Goal: Information Seeking & Learning: Learn about a topic

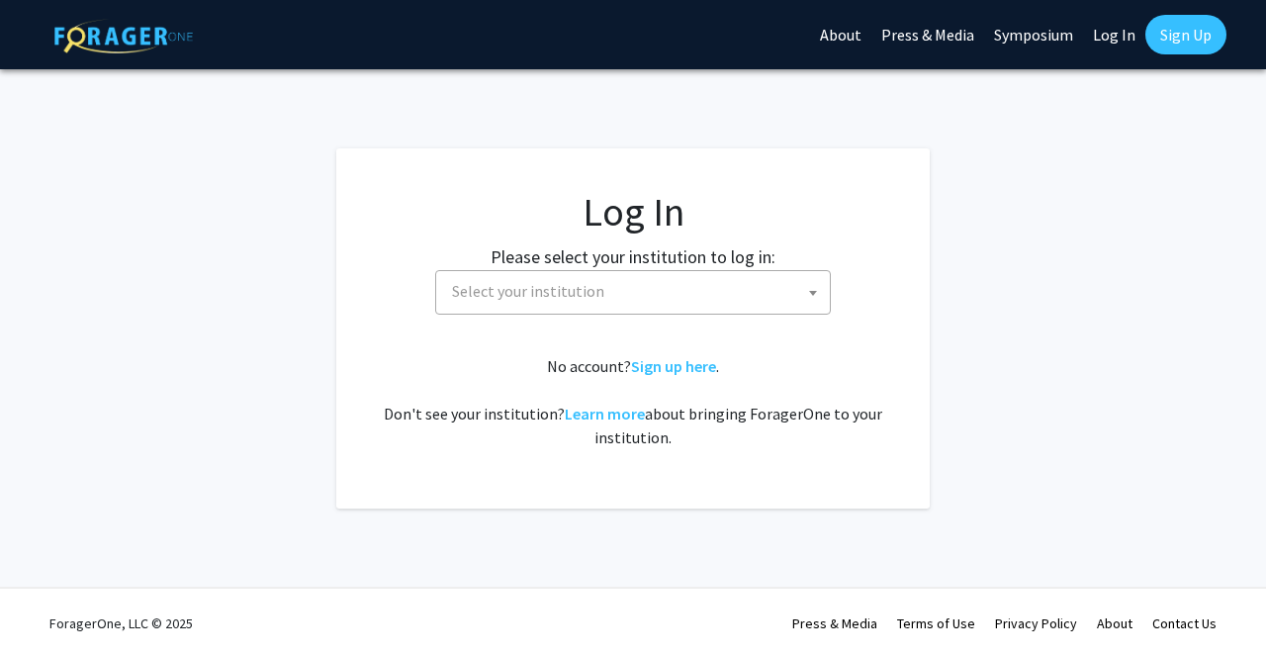
select select
click at [624, 304] on span "Select your institution" at bounding box center [637, 291] width 386 height 41
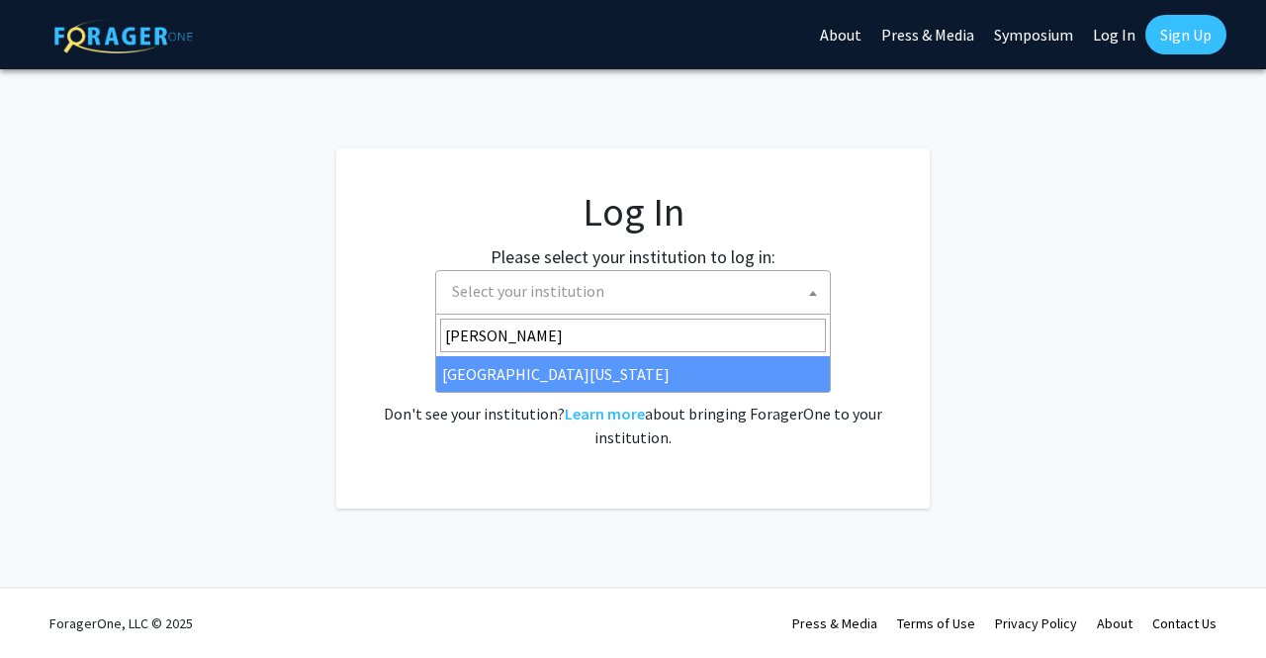
type input "[PERSON_NAME]"
select select "31"
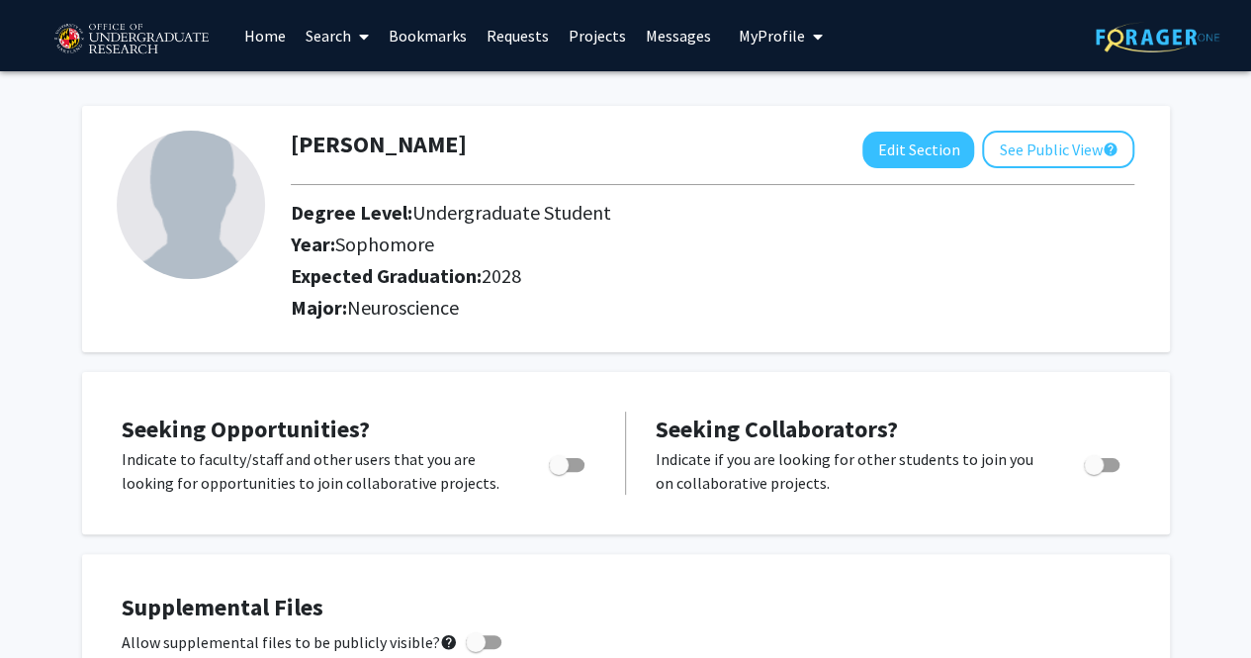
click at [578, 43] on link "Projects" at bounding box center [597, 35] width 77 height 69
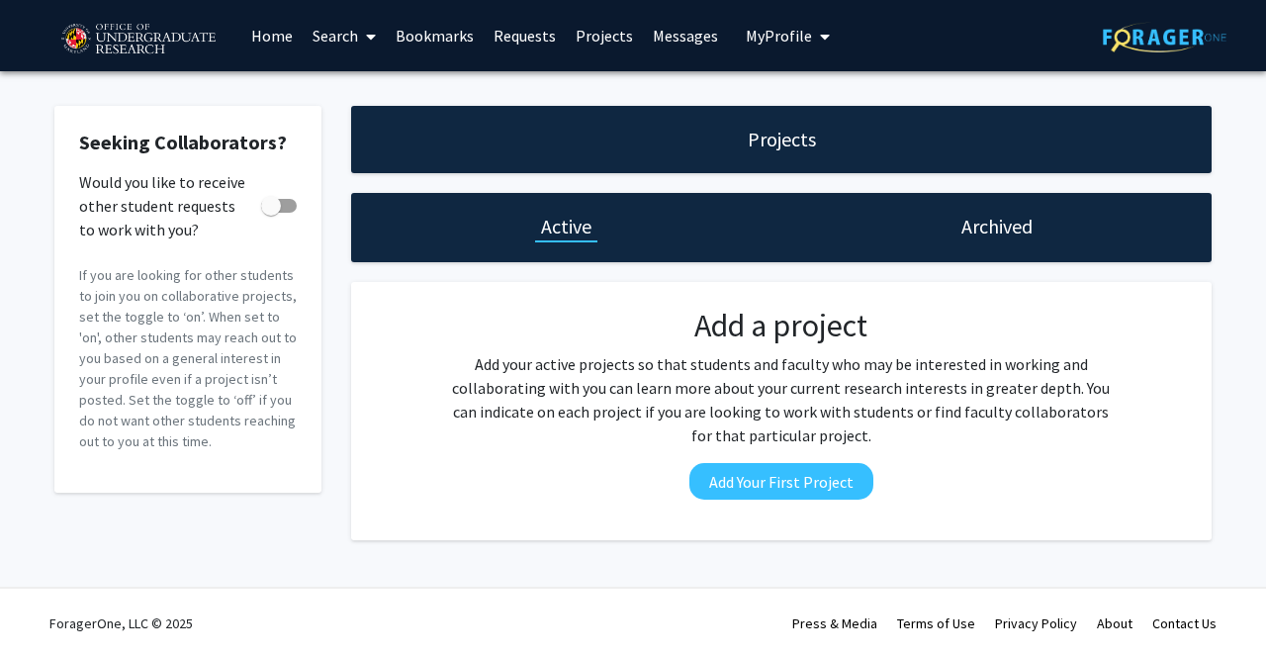
click at [178, 37] on img at bounding box center [137, 39] width 167 height 49
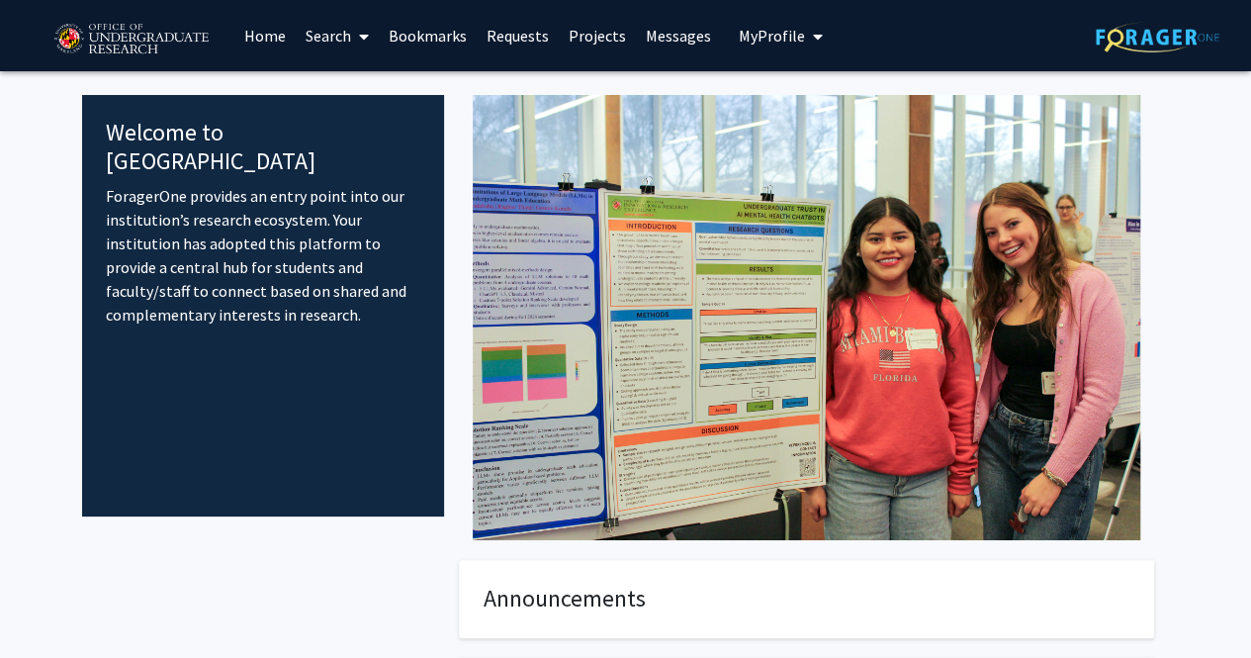
click at [348, 32] on link "Search" at bounding box center [337, 35] width 83 height 69
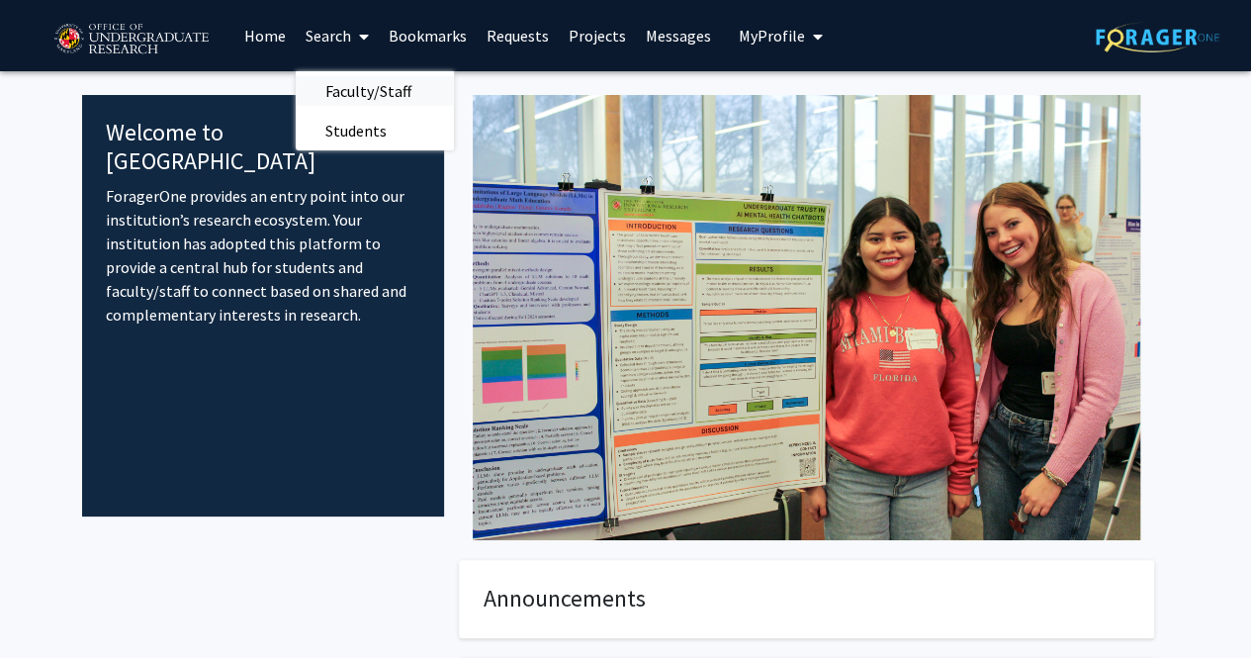
click at [378, 102] on span "Faculty/Staff" at bounding box center [368, 91] width 145 height 40
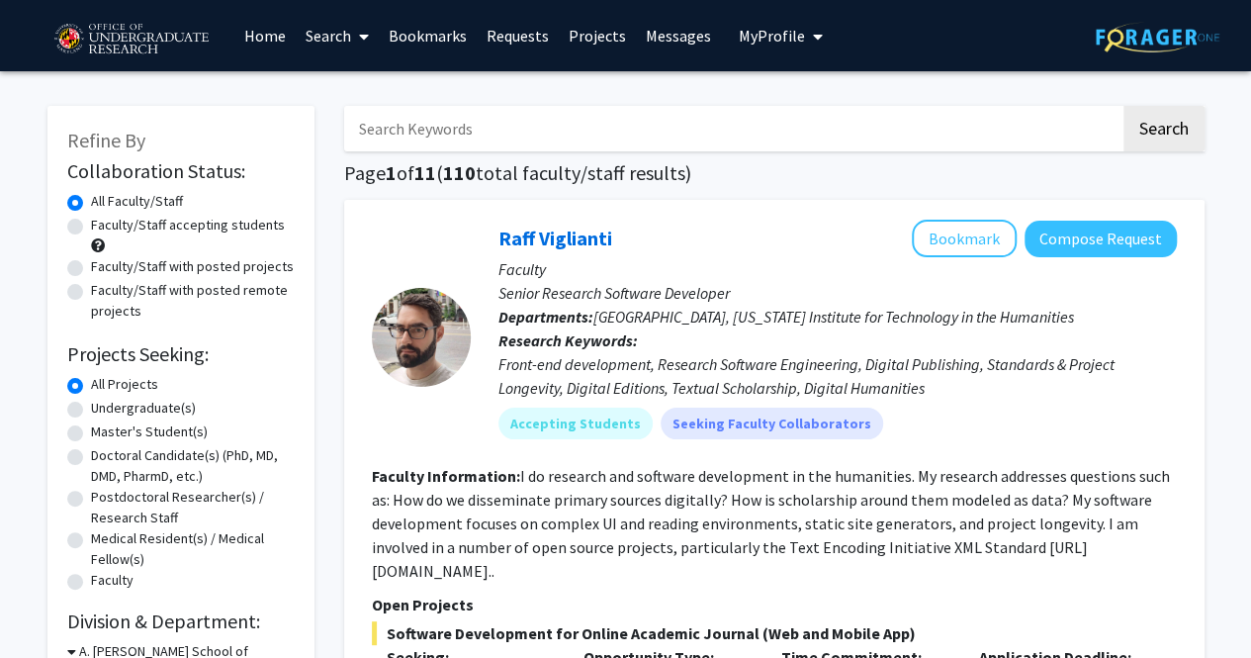
scroll to position [26, 0]
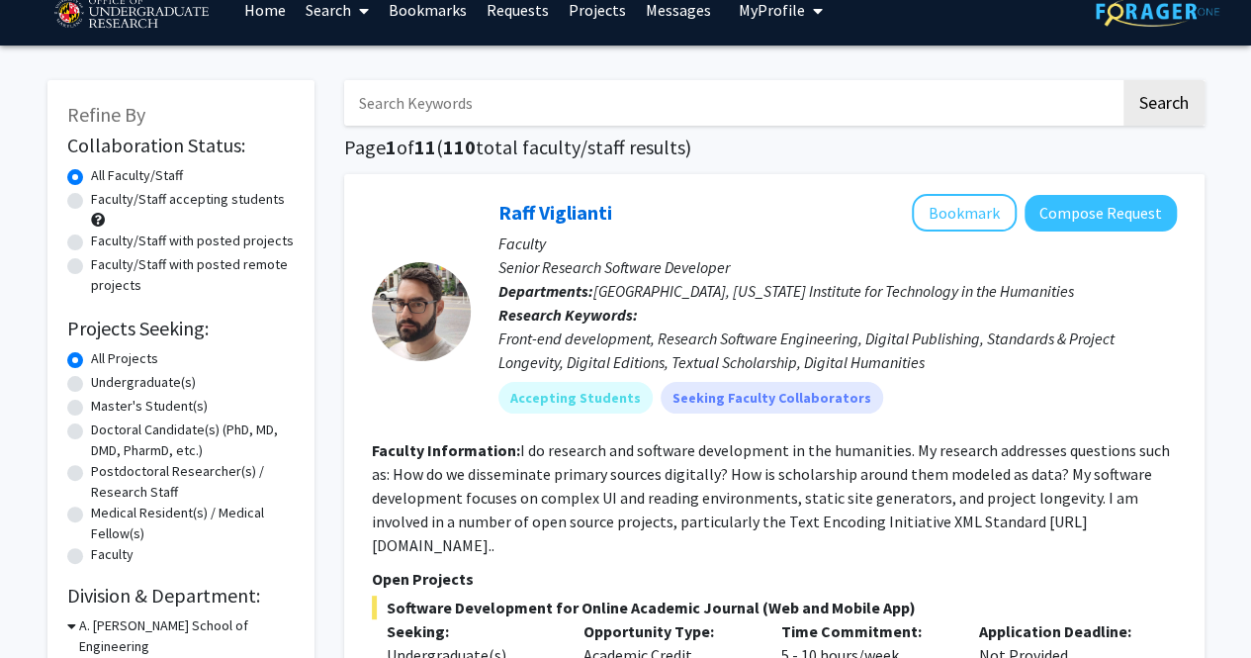
click at [158, 382] on label "Undergraduate(s)" at bounding box center [143, 382] width 105 height 21
click at [104, 382] on input "Undergraduate(s)" at bounding box center [97, 378] width 13 height 13
radio input "true"
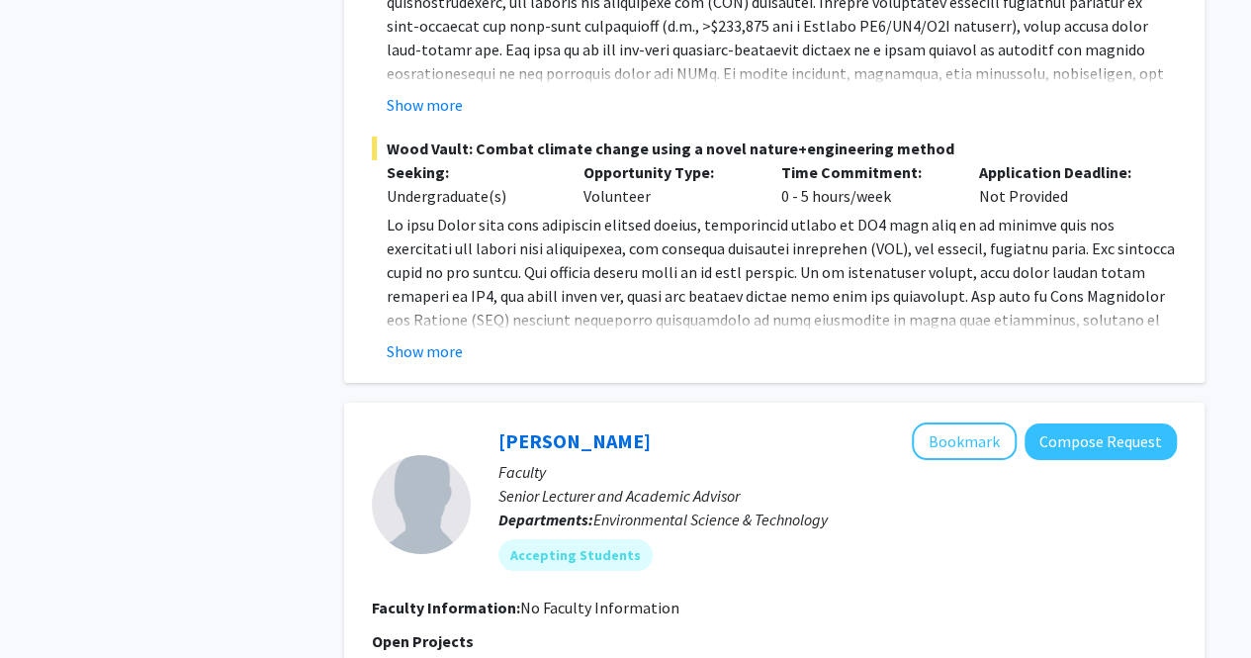
scroll to position [4338, 0]
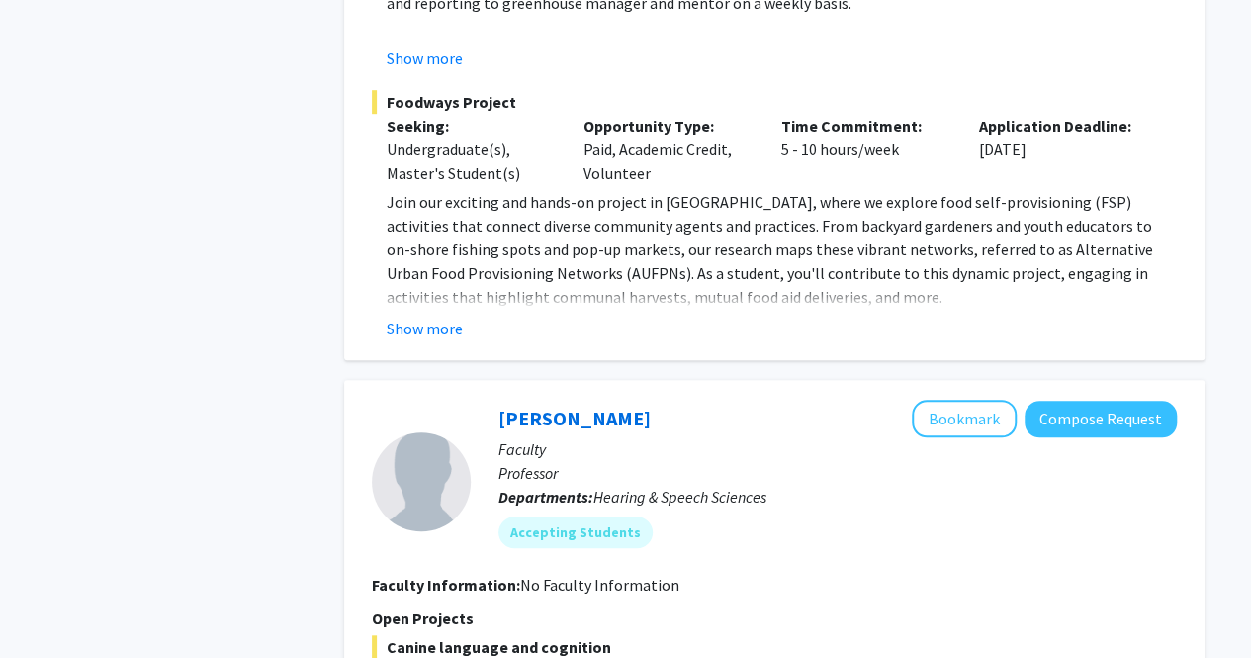
drag, startPoint x: 369, startPoint y: 19, endPoint x: 1225, endPoint y: 199, distance: 875.1
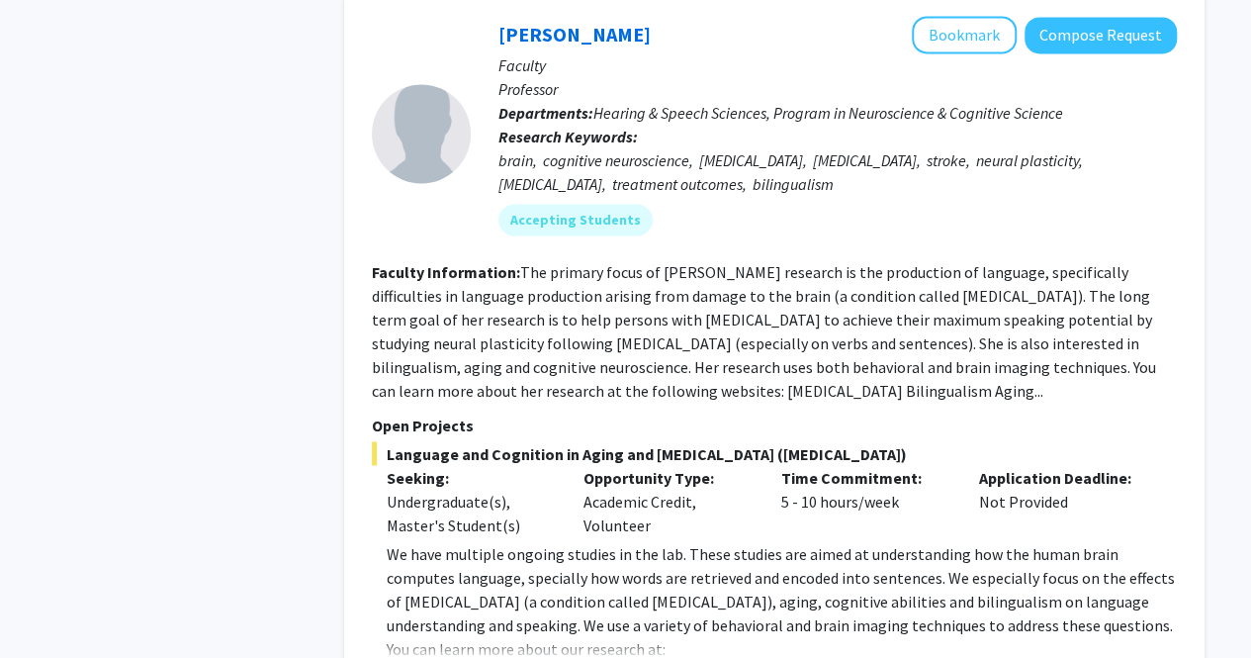
scroll to position [9380, 0]
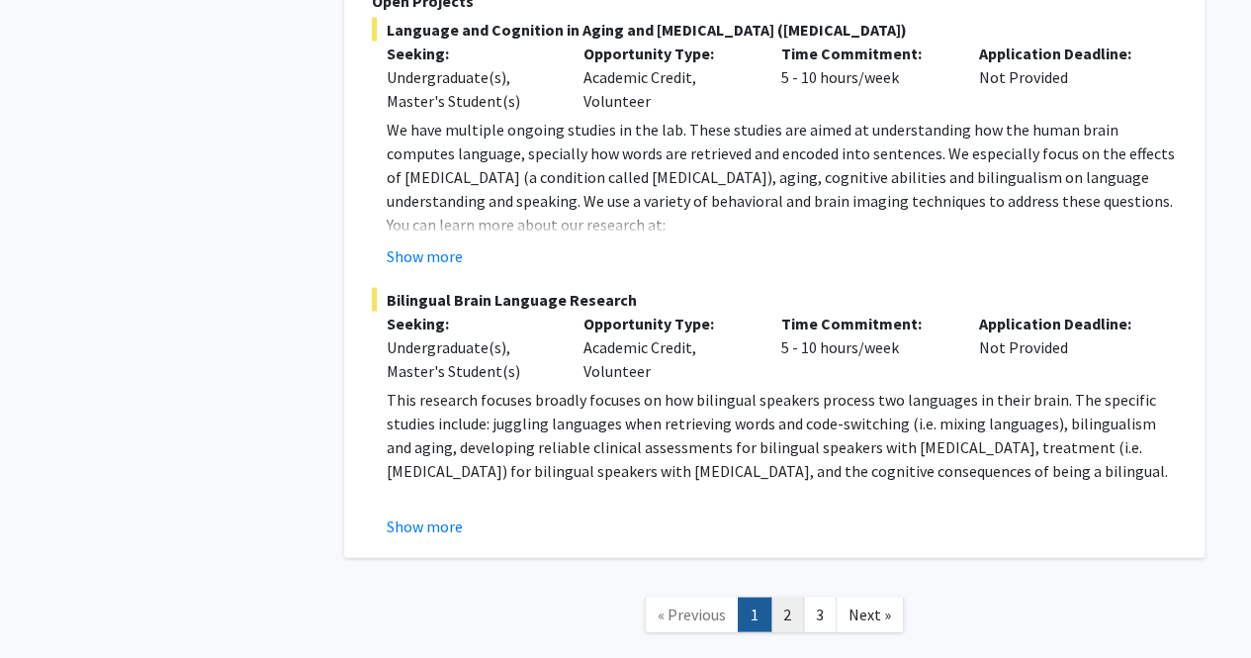
click at [783, 597] on link "2" at bounding box center [787, 614] width 34 height 35
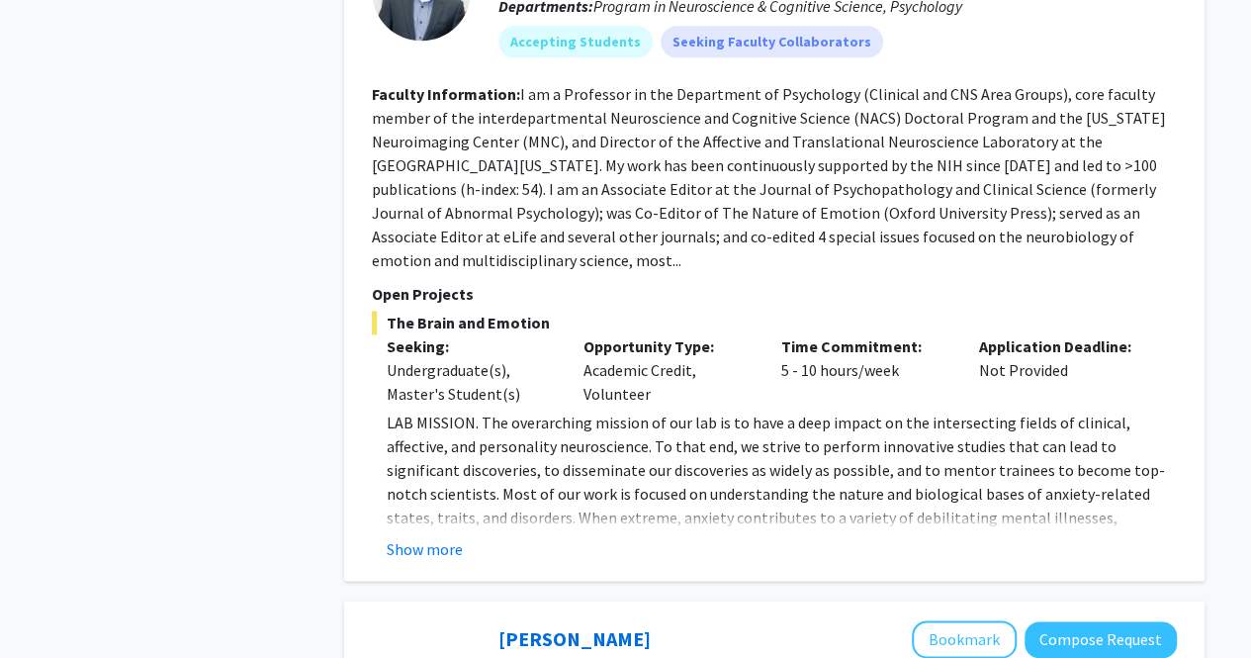
scroll to position [1152, 0]
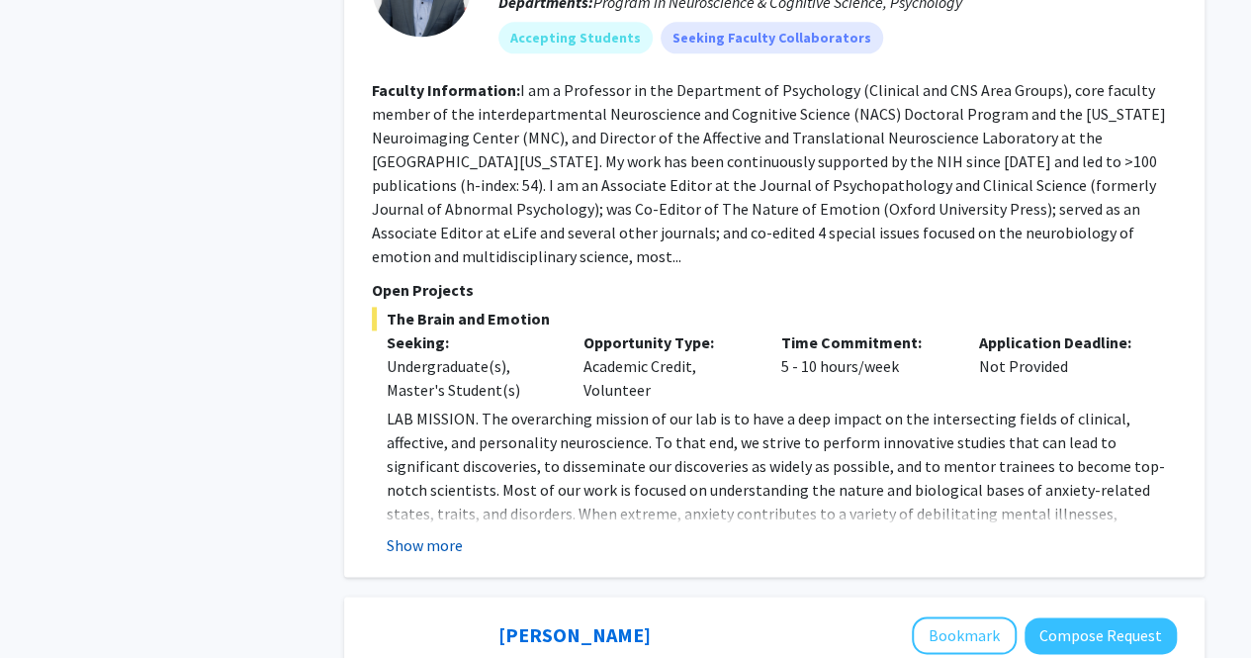
click at [437, 533] on button "Show more" at bounding box center [425, 545] width 76 height 24
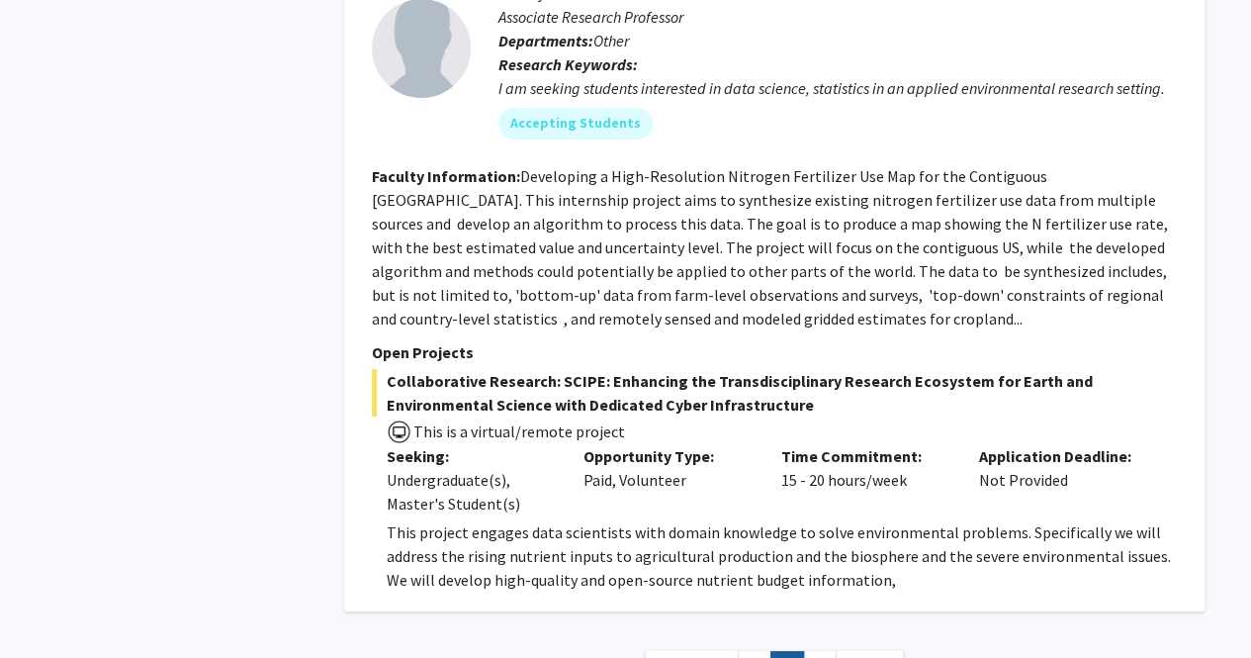
scroll to position [7272, 0]
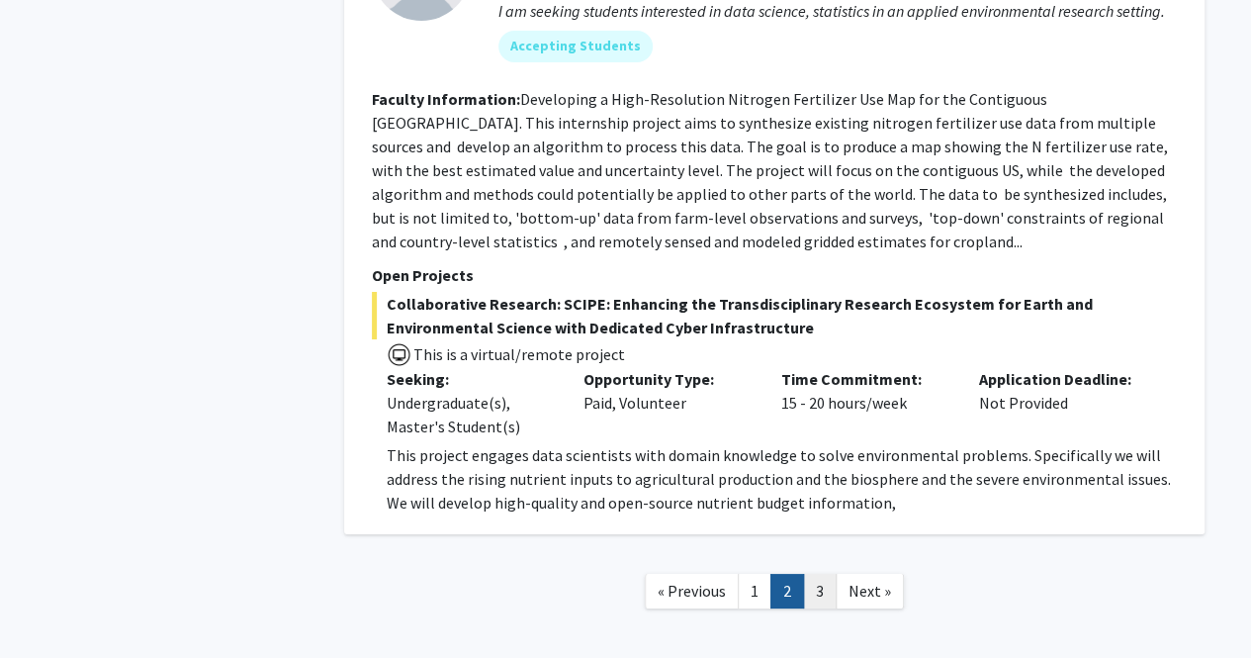
click at [814, 574] on link "3" at bounding box center [820, 591] width 34 height 35
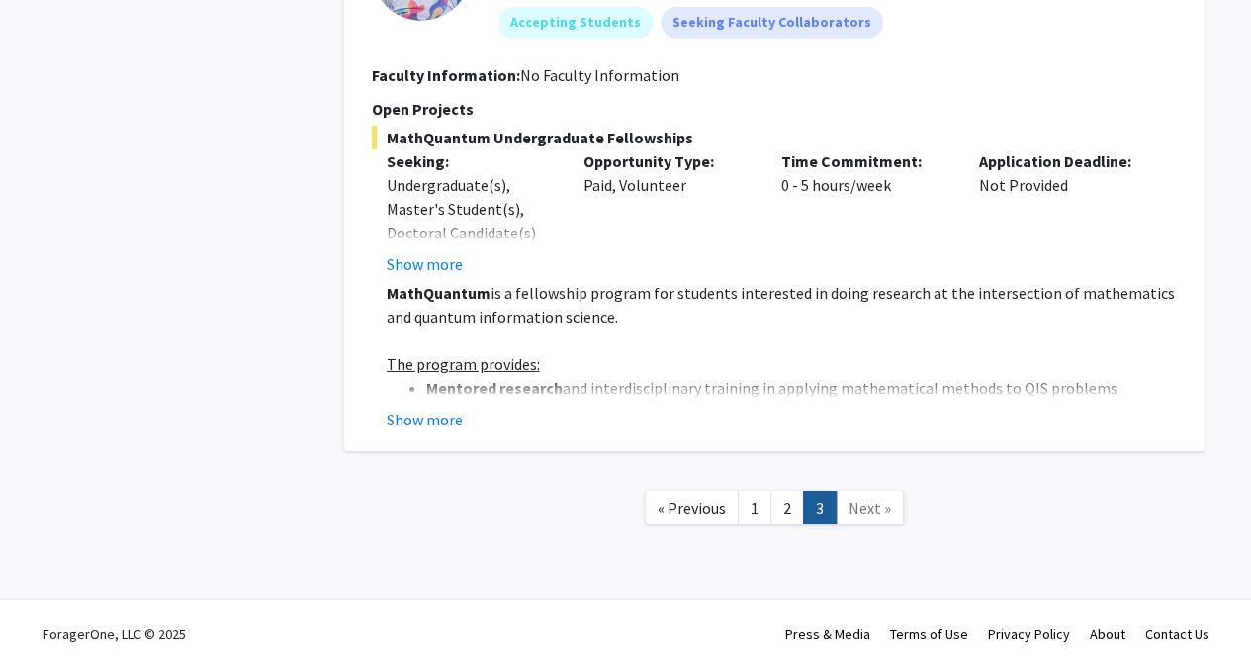
scroll to position [3210, 0]
